Goal: Task Accomplishment & Management: Manage account settings

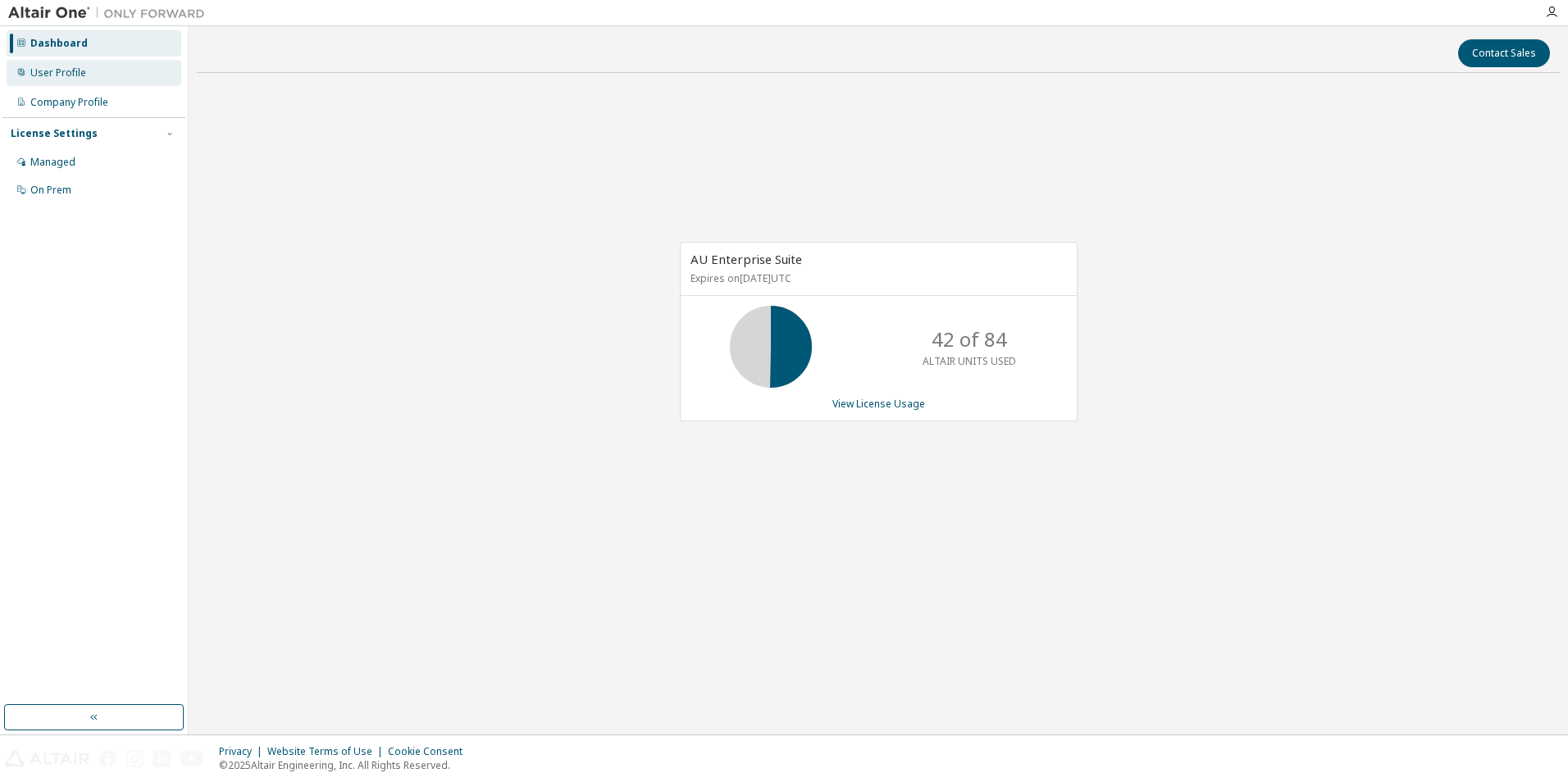
click at [72, 78] on div "User Profile" at bounding box center [58, 73] width 56 height 13
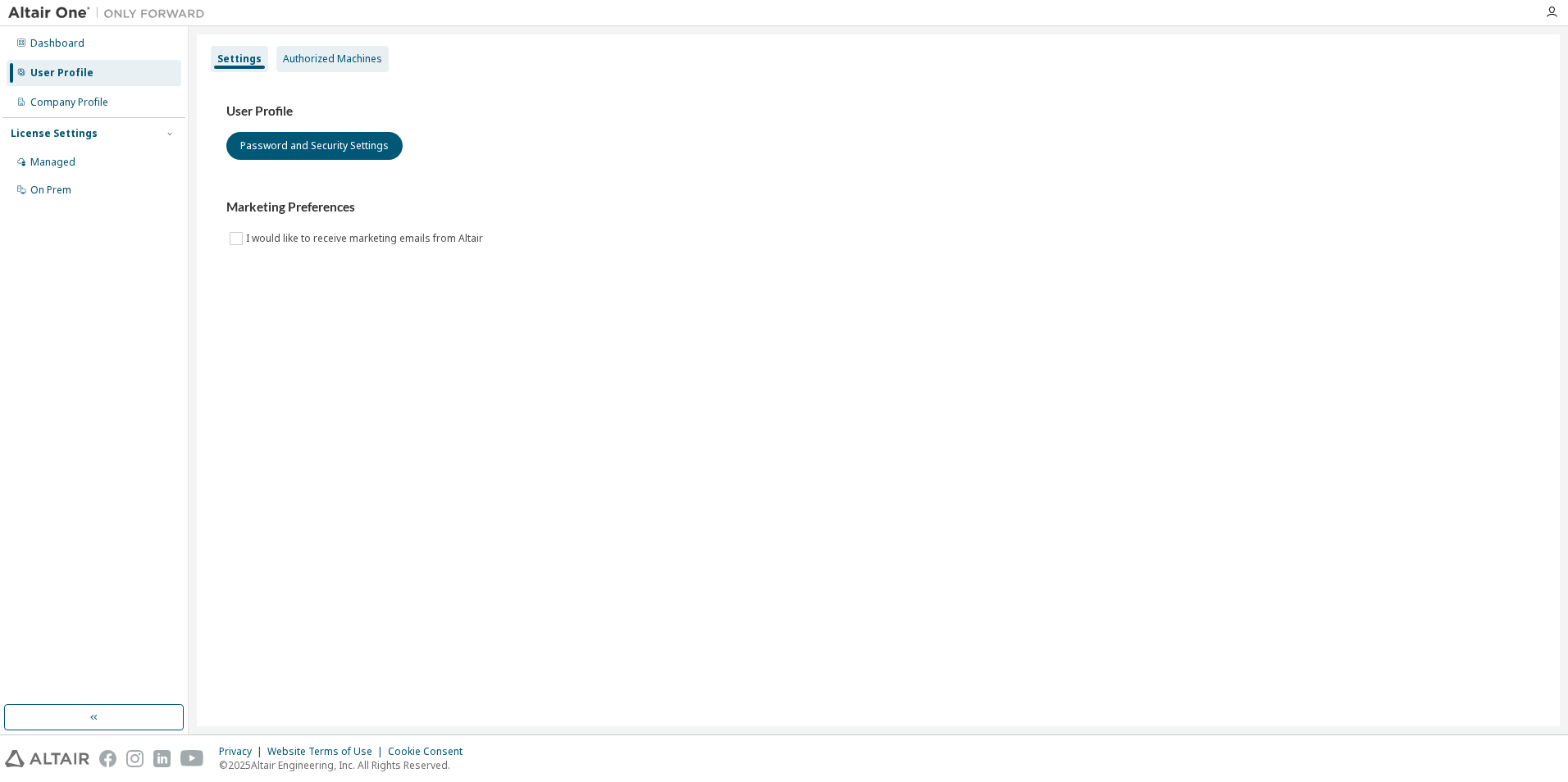
click at [351, 62] on div "Authorized Machines" at bounding box center [332, 58] width 99 height 13
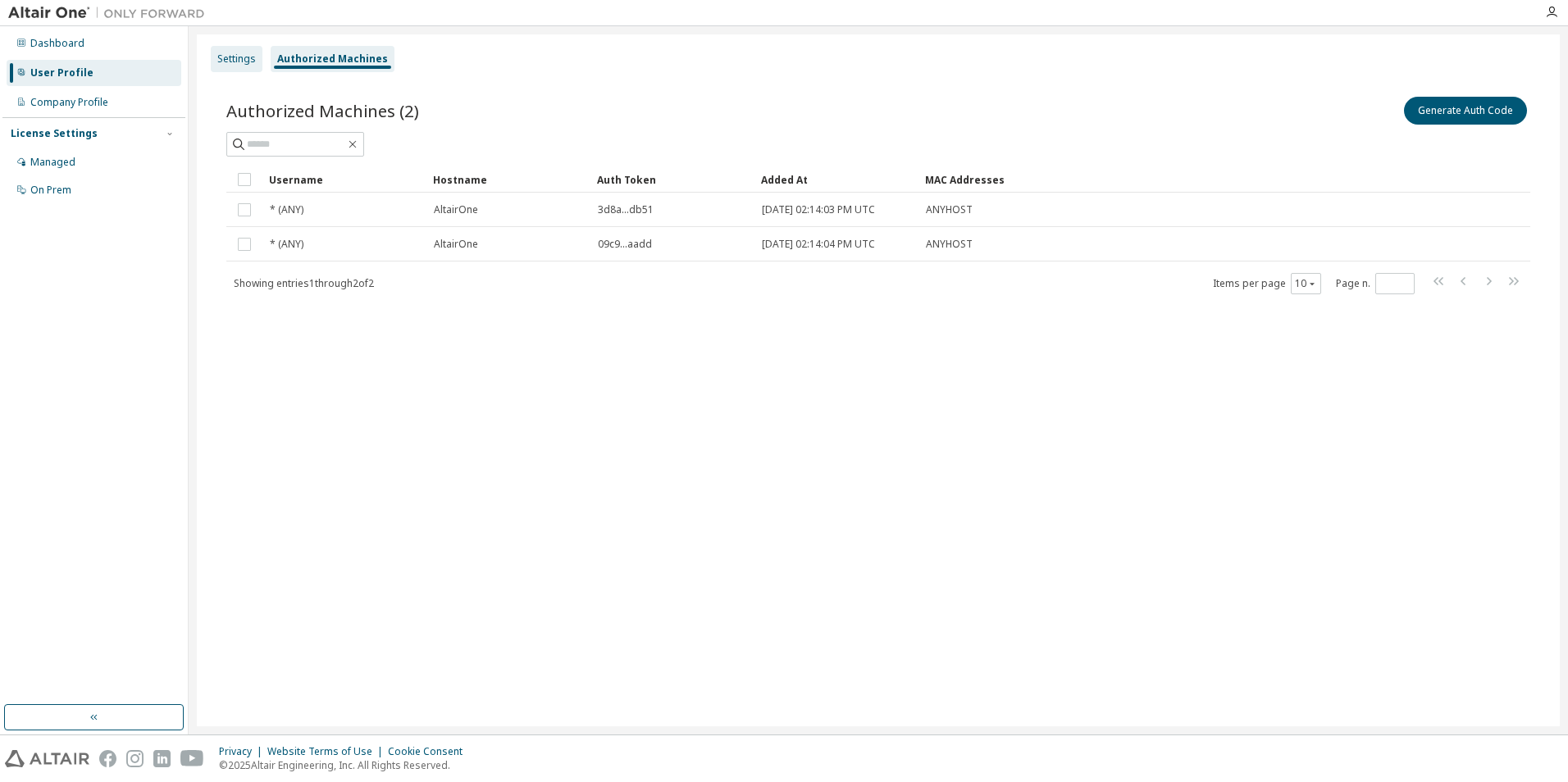
click at [219, 53] on div "Settings" at bounding box center [236, 58] width 38 height 13
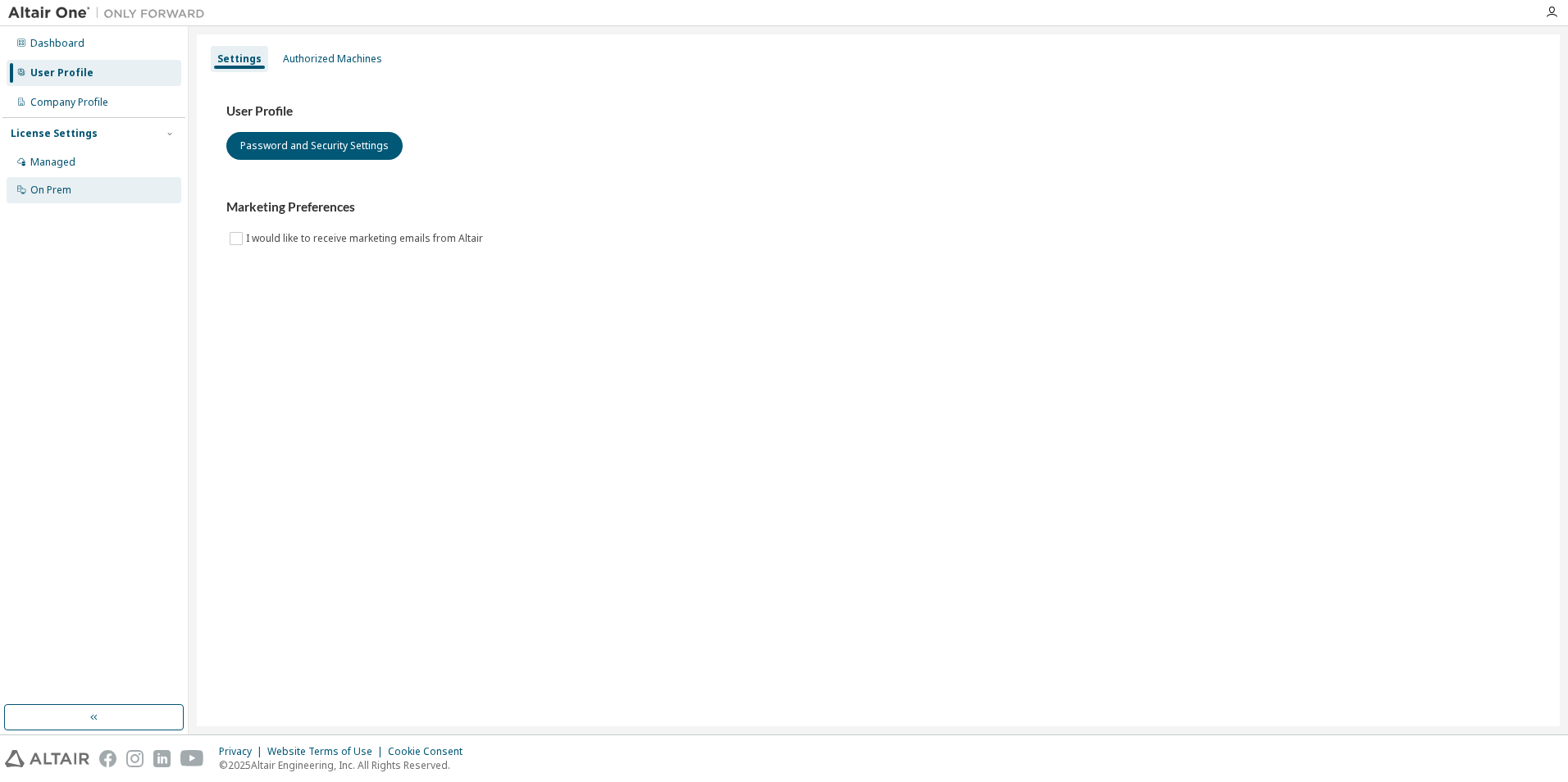
click at [49, 190] on div "On Prem" at bounding box center [51, 190] width 41 height 13
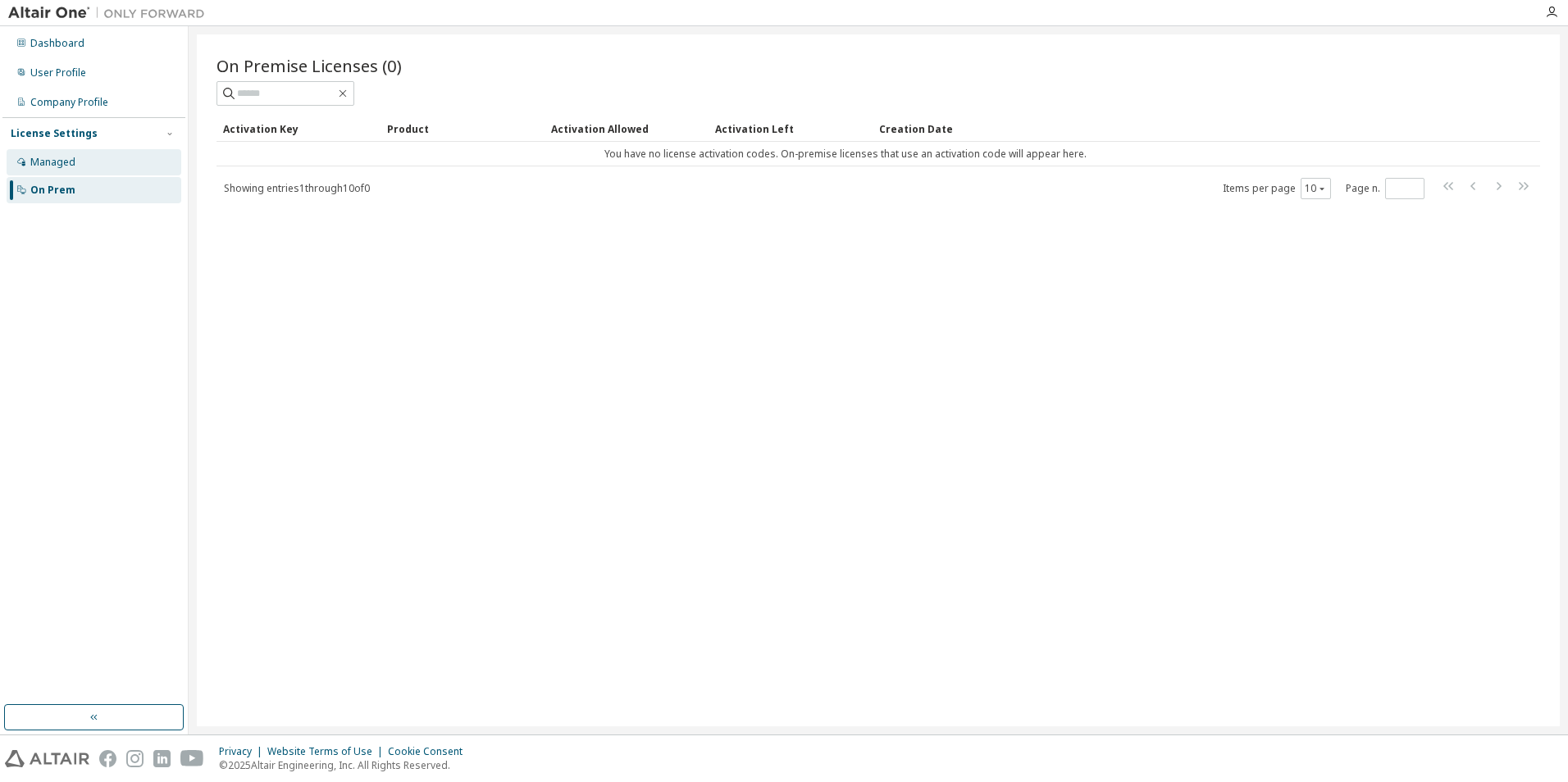
click at [53, 161] on div "Managed" at bounding box center [53, 161] width 45 height 13
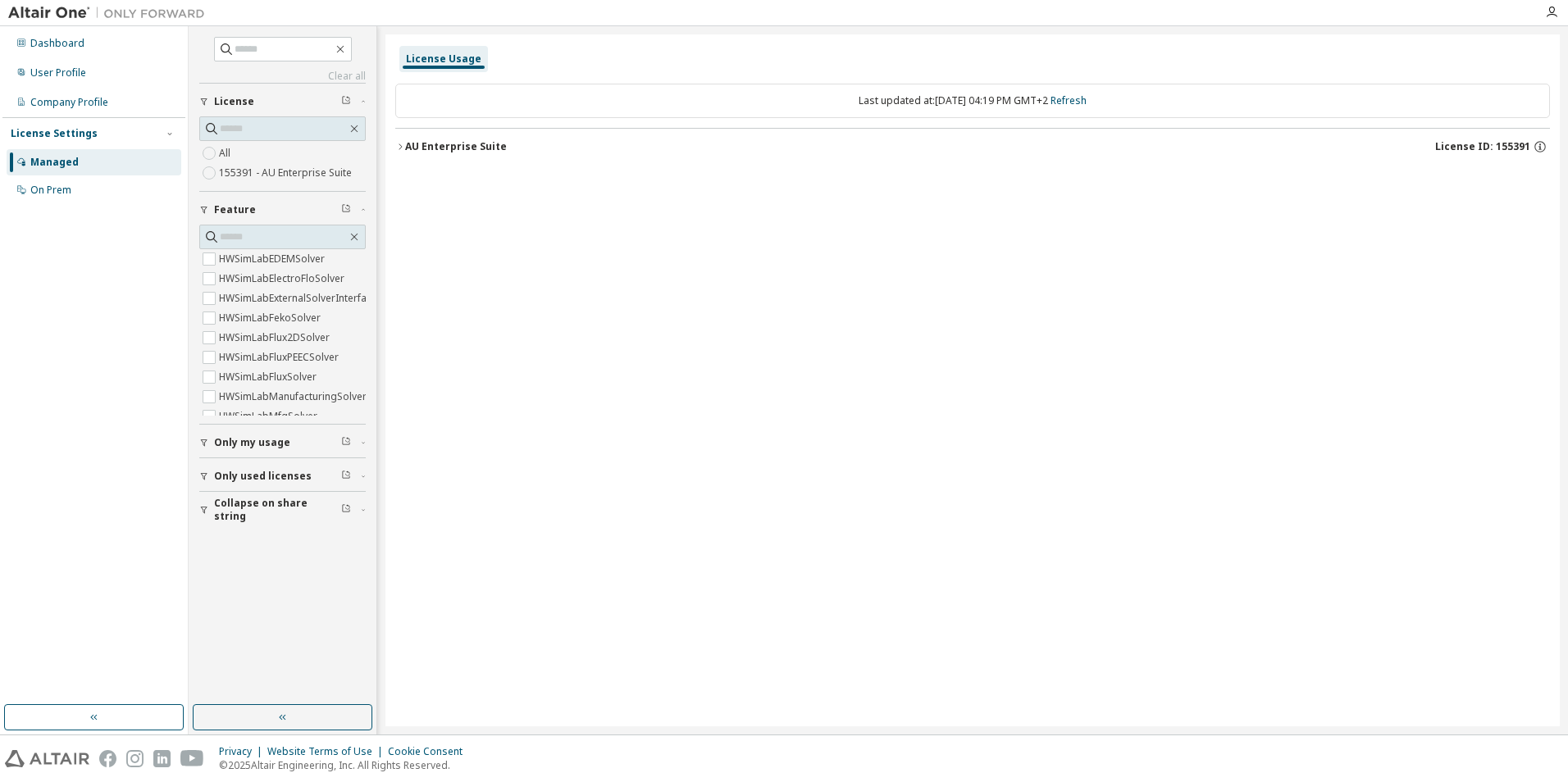
scroll to position [9512, 0]
click at [51, 104] on div "Company Profile" at bounding box center [69, 102] width 78 height 13
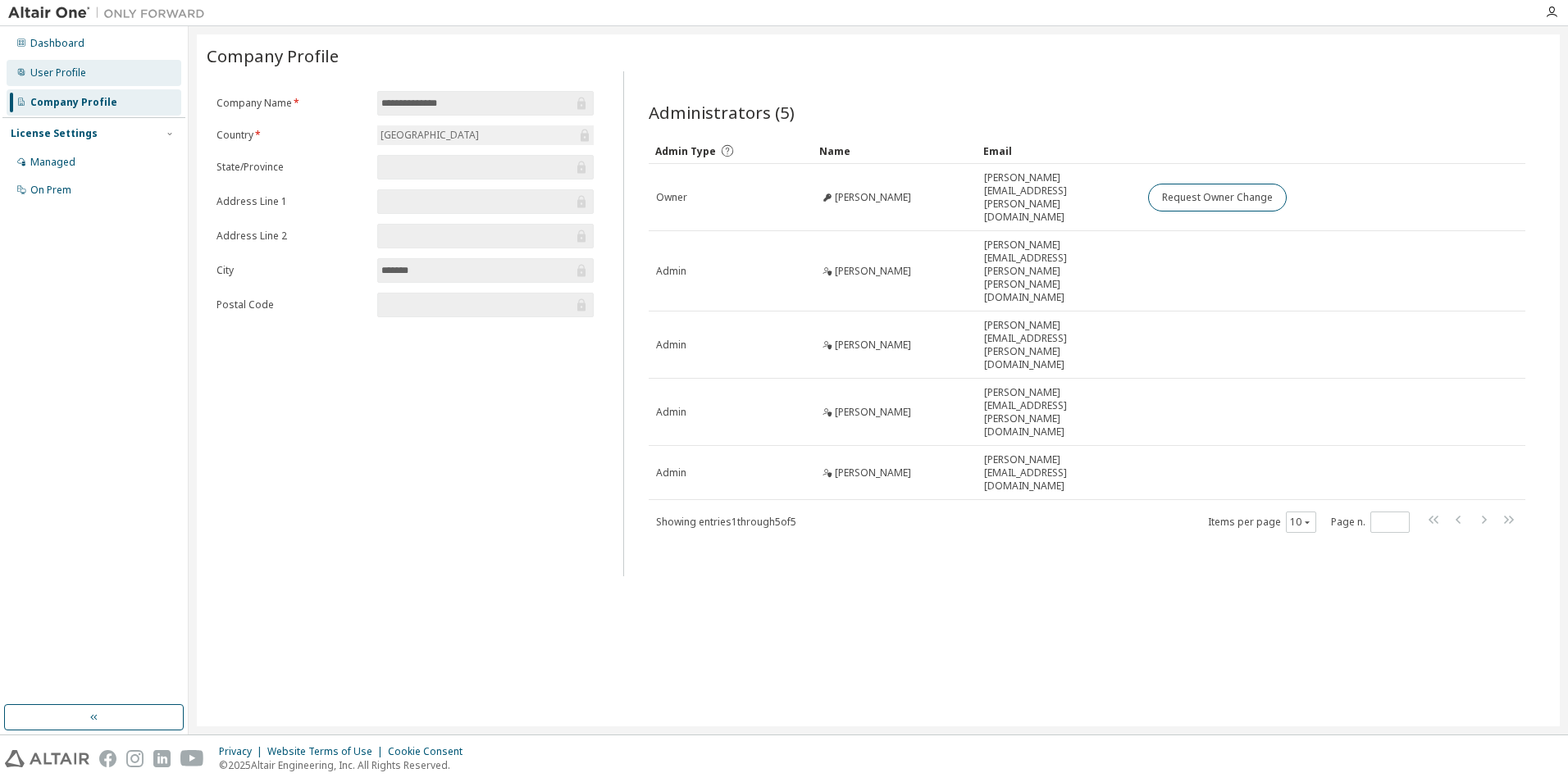
click at [70, 75] on div "User Profile" at bounding box center [58, 73] width 56 height 13
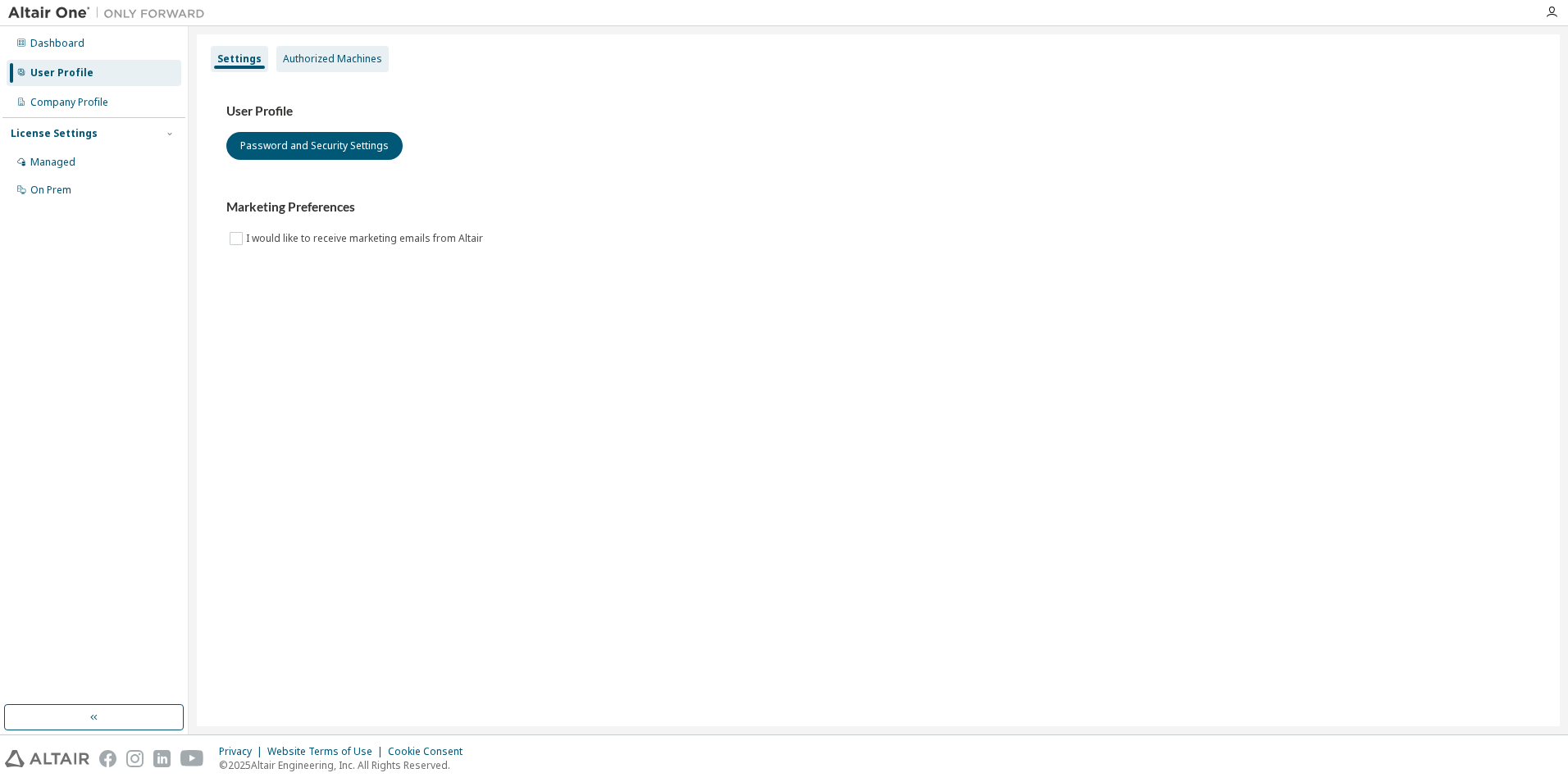
click at [341, 60] on div "Authorized Machines" at bounding box center [332, 58] width 99 height 13
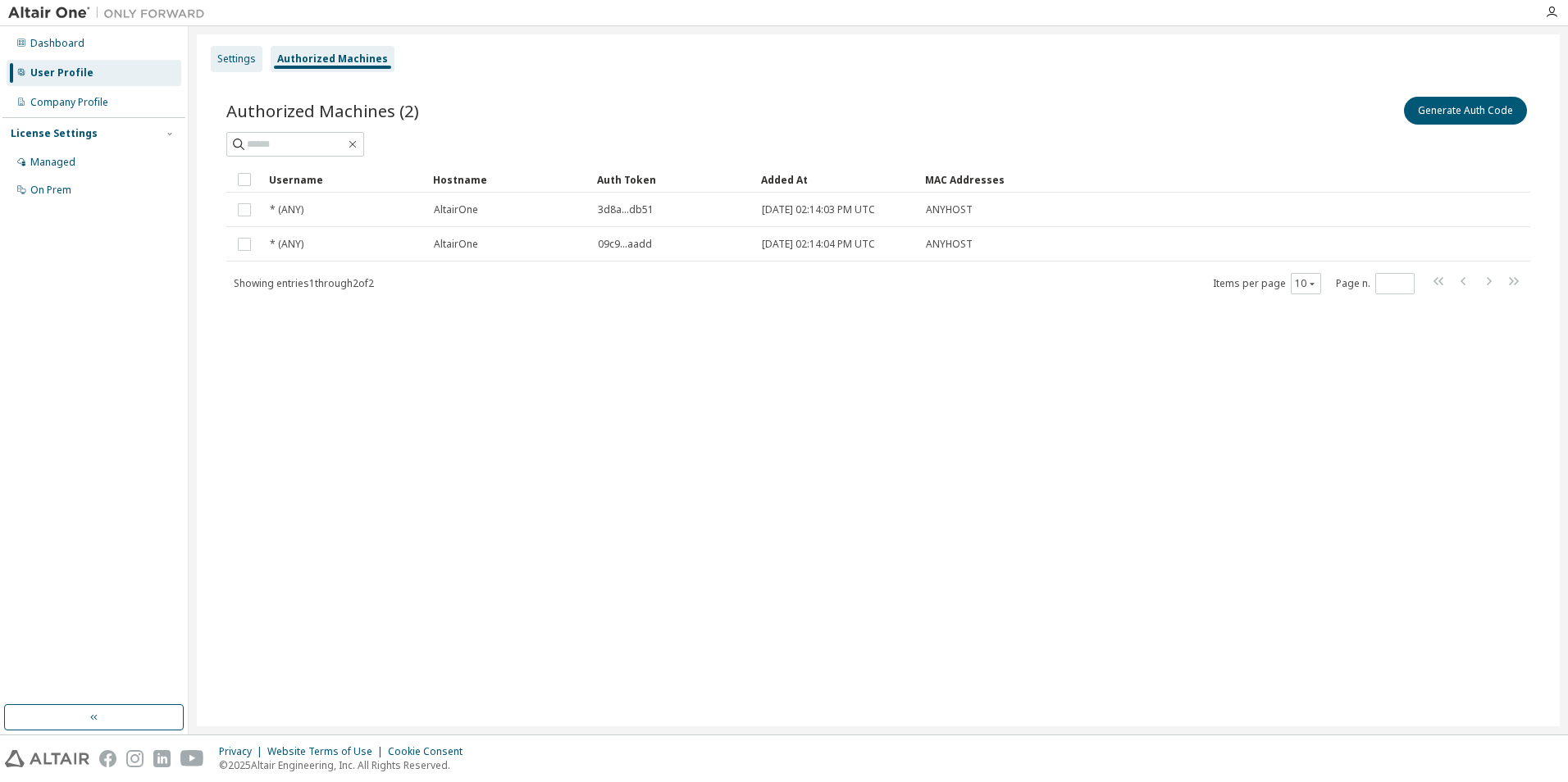
click at [236, 58] on div "Settings" at bounding box center [236, 58] width 38 height 13
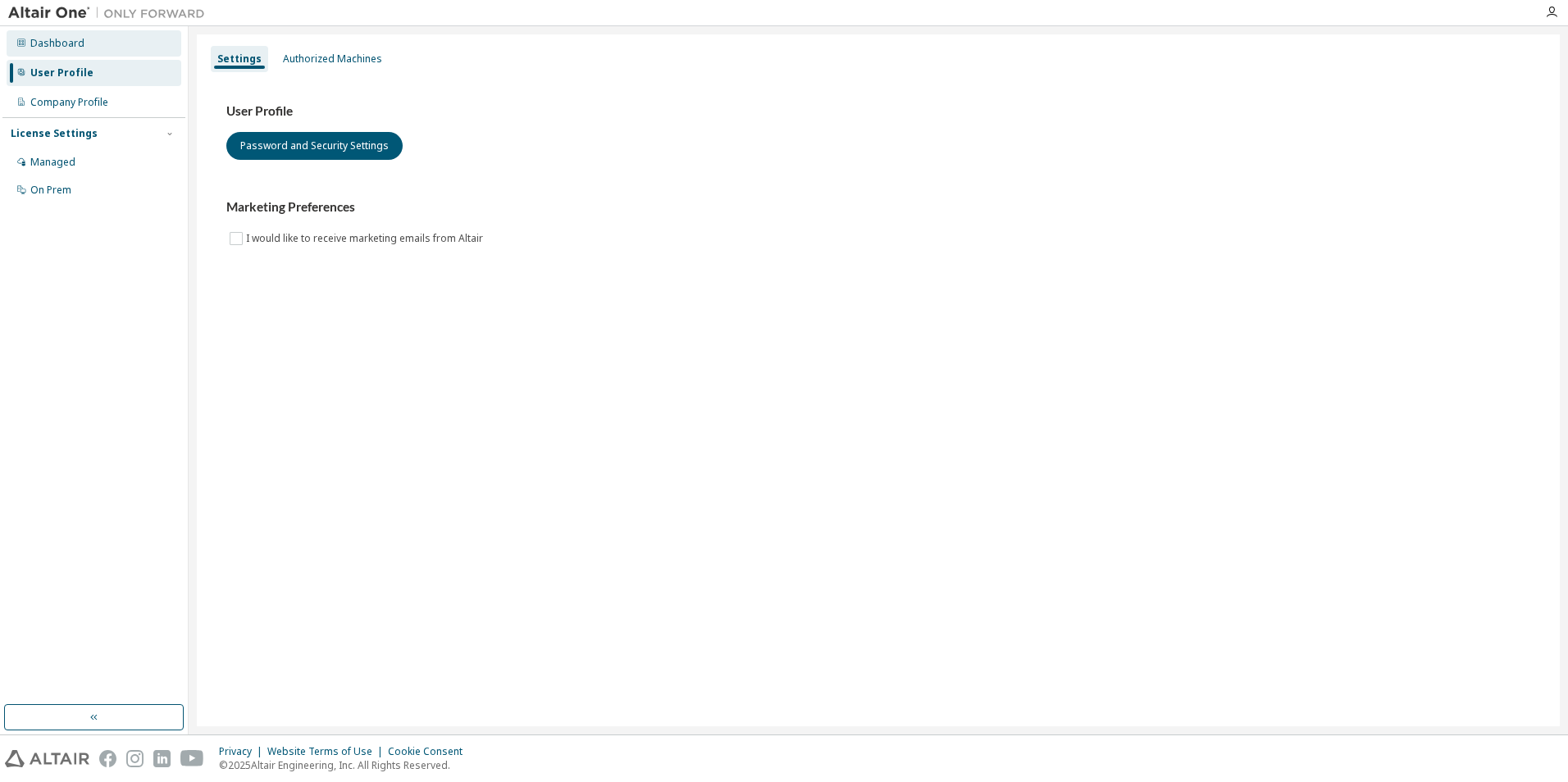
click at [61, 37] on div "Dashboard" at bounding box center [57, 43] width 54 height 13
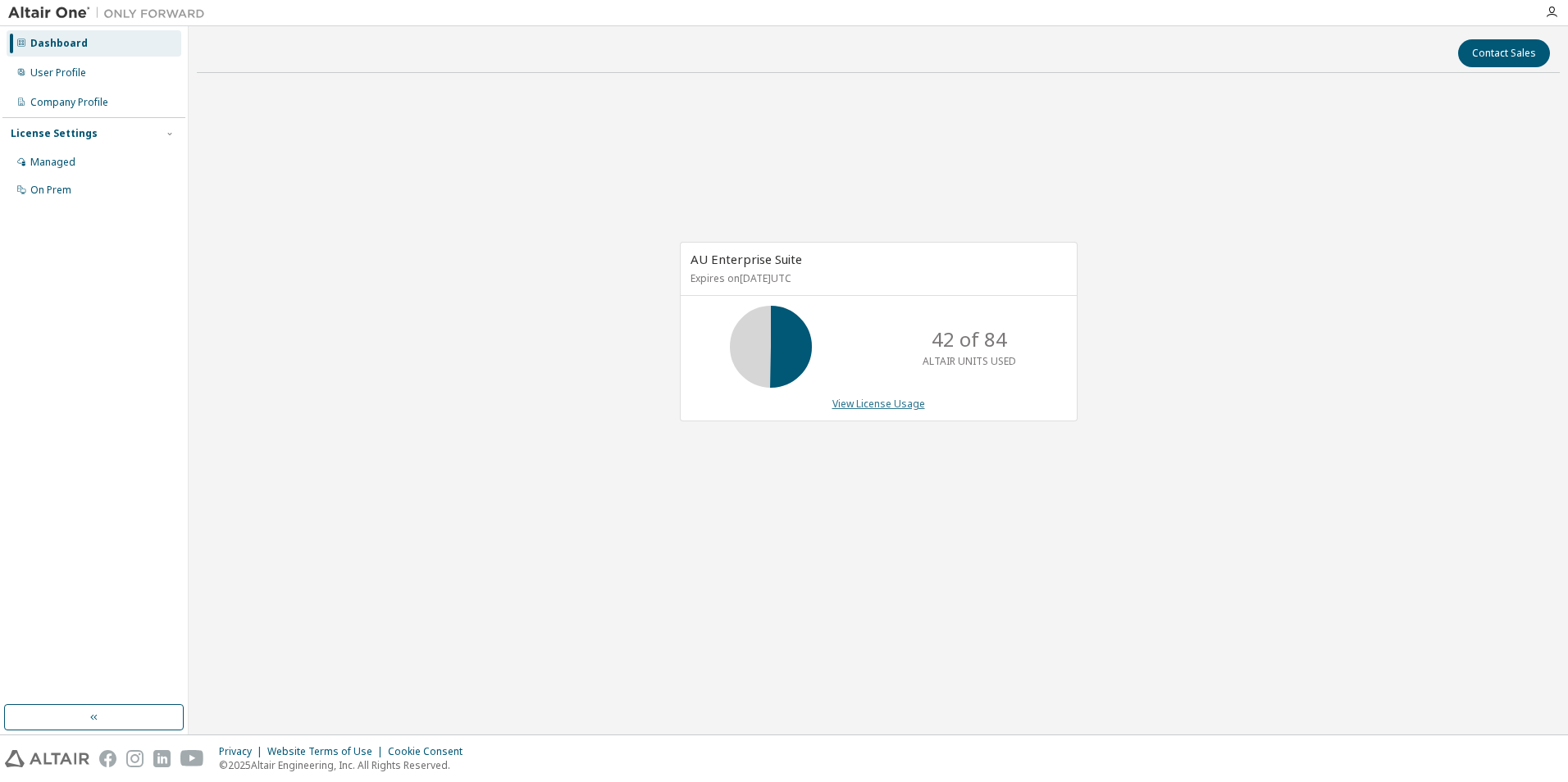
click at [894, 408] on link "View License Usage" at bounding box center [878, 403] width 92 height 14
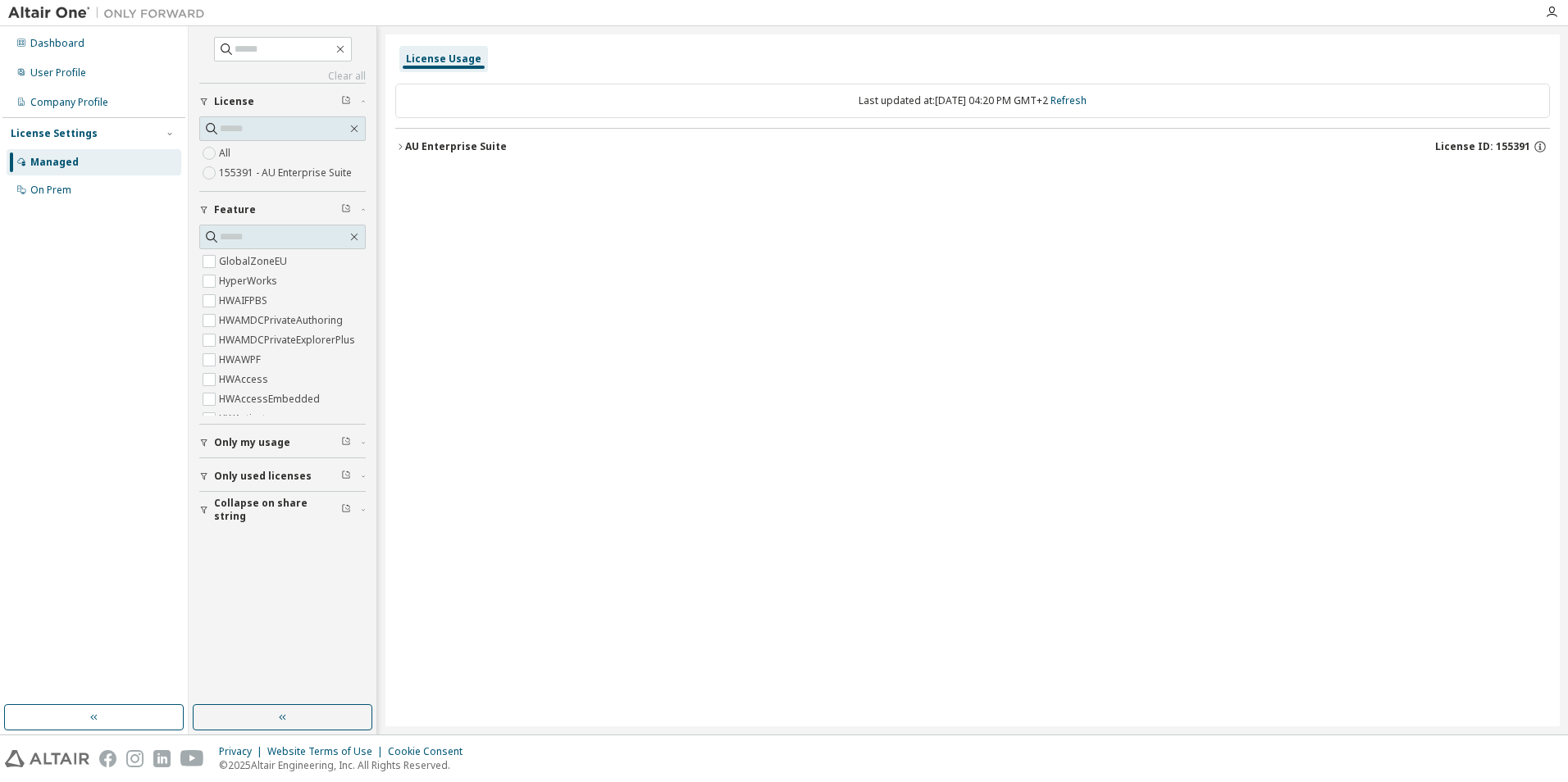
click at [289, 172] on label "155391 - AU Enterprise Suite" at bounding box center [287, 173] width 136 height 20
click at [403, 147] on icon "button" at bounding box center [400, 147] width 10 height 10
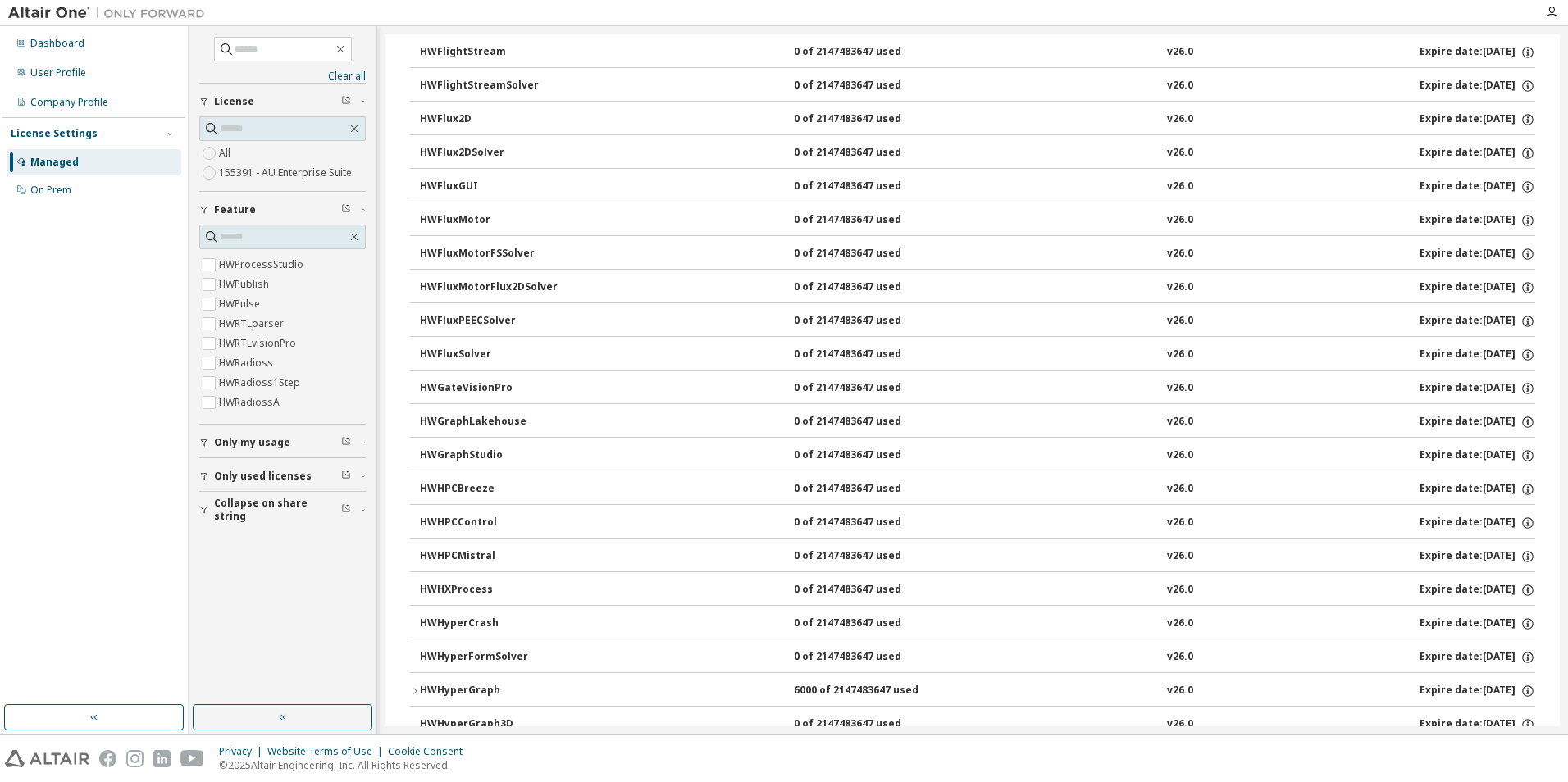
scroll to position [8772, 0]
